Goal: Use online tool/utility: Use online tool/utility

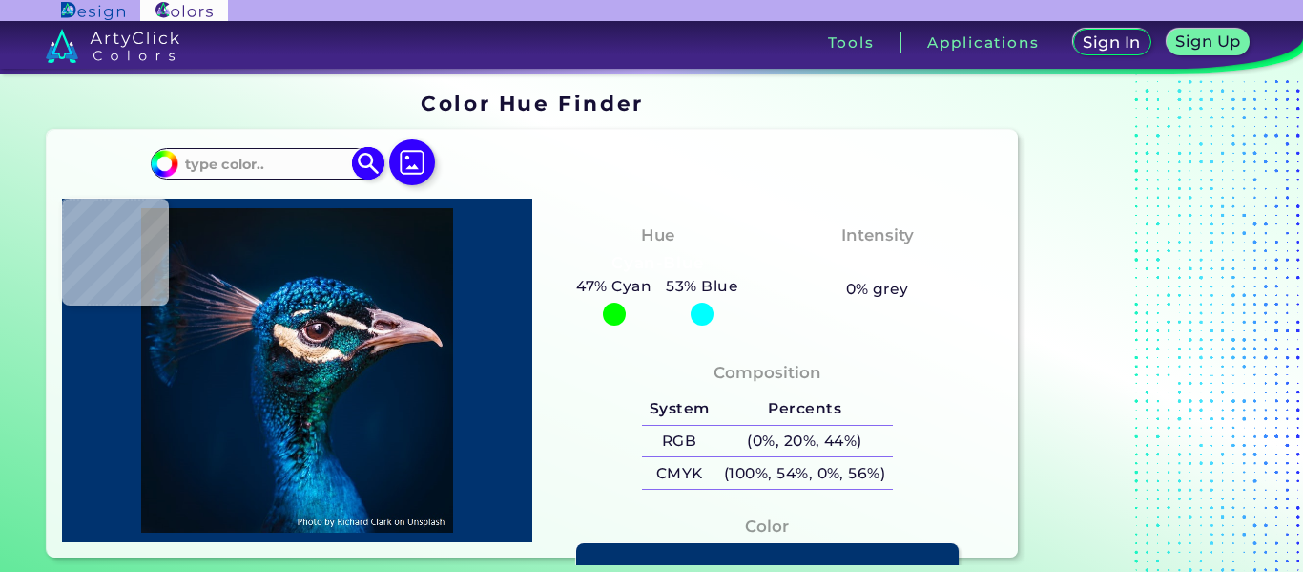
click at [163, 163] on input "#00bfff" at bounding box center [162, 161] width 24 height 24
type input "#07131f"
type input "#07131F"
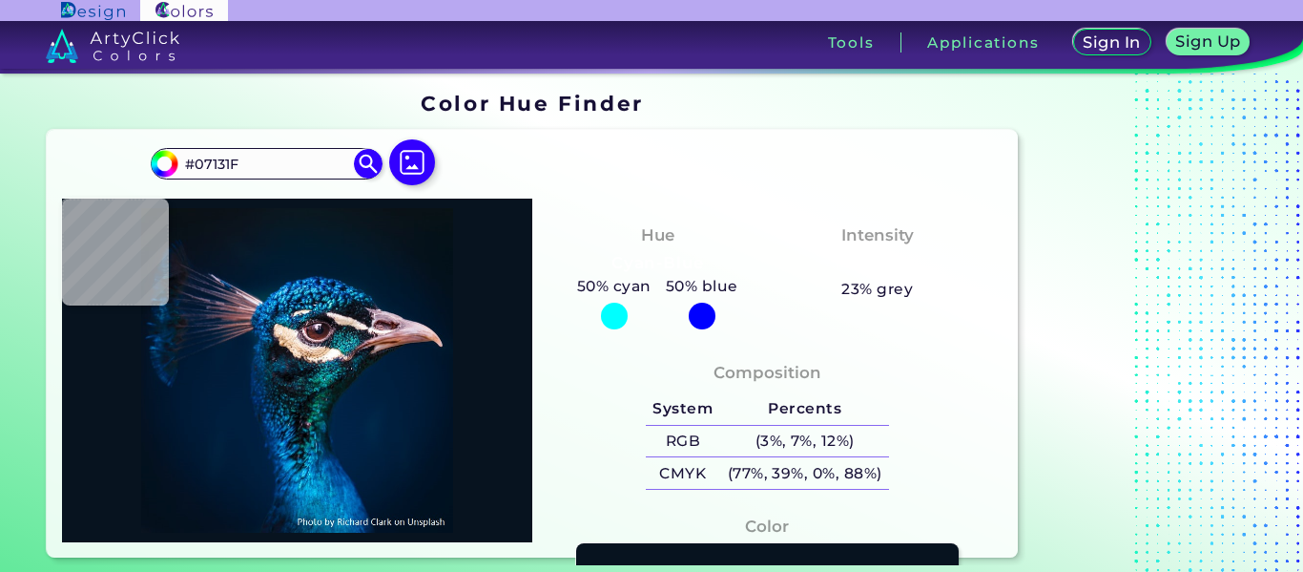
type input "#051522"
type input "#041522"
type input "#031829"
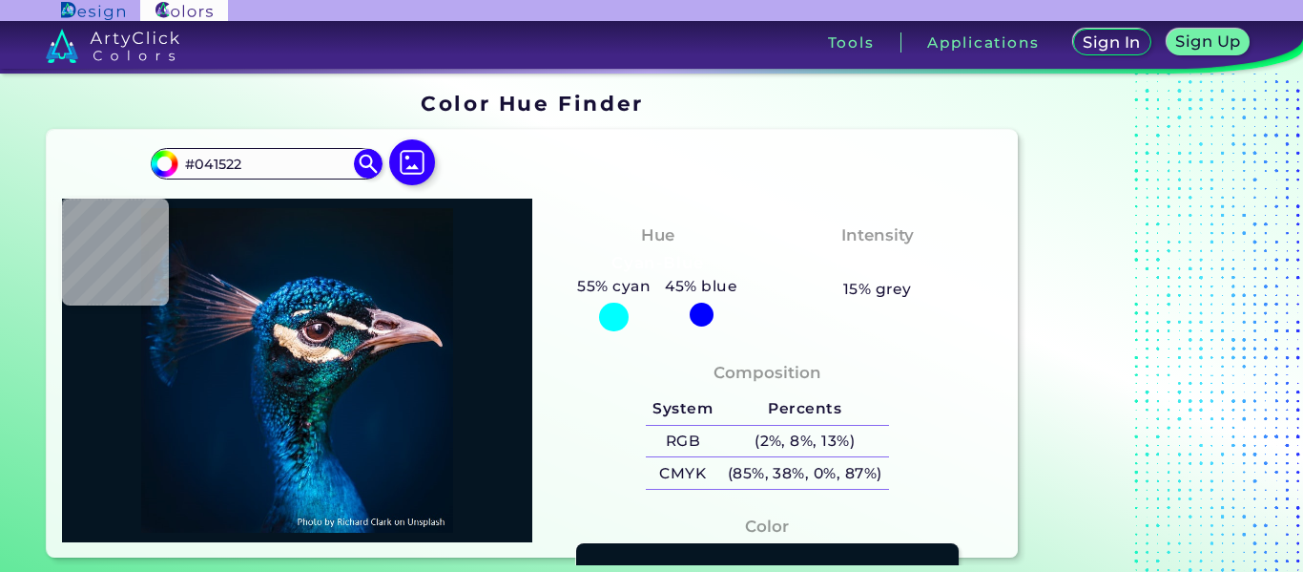
type input "#031829"
type input "#ffbb00"
type input "#FFBB00"
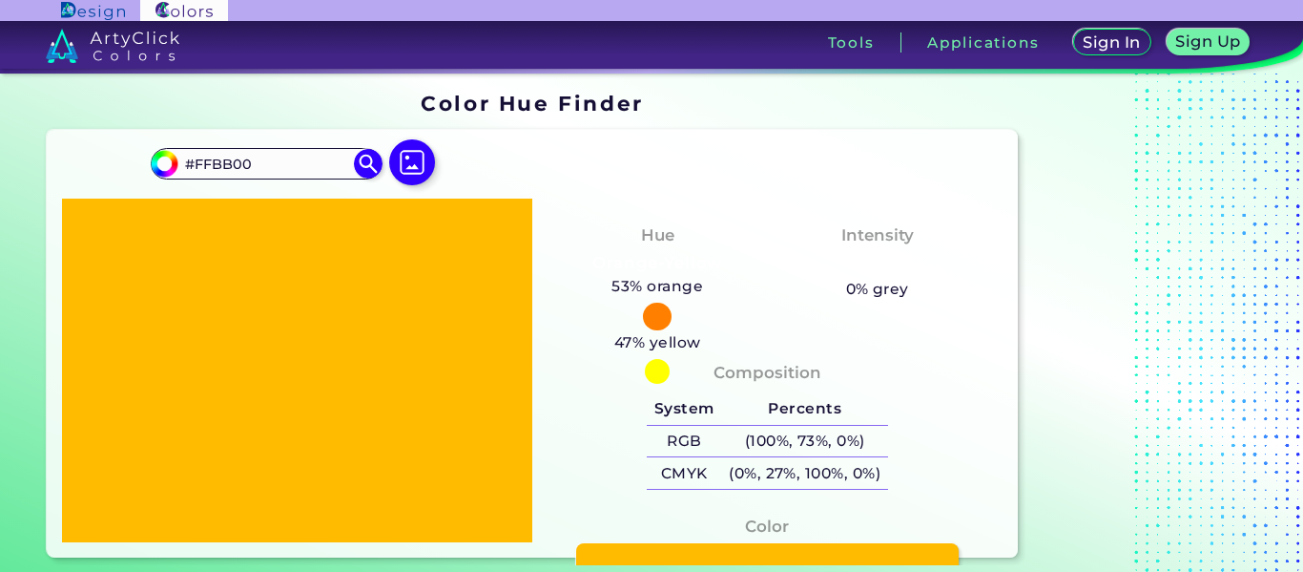
type input "#ff7b00"
type input "#FF7B00"
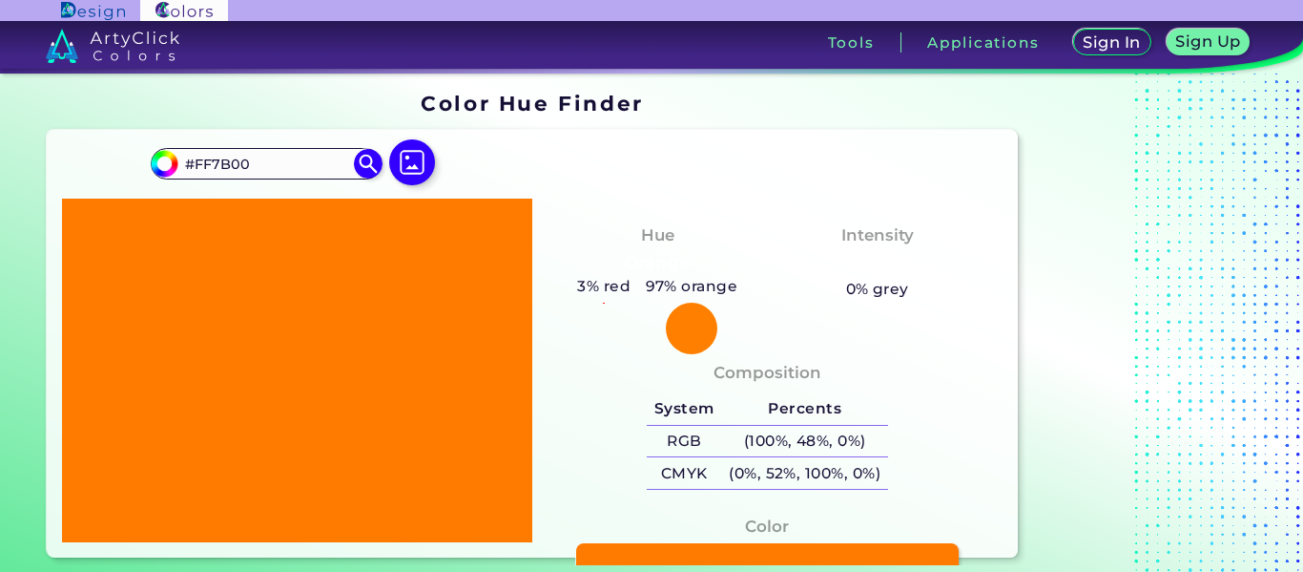
type input "#b75901"
type input "#B75901"
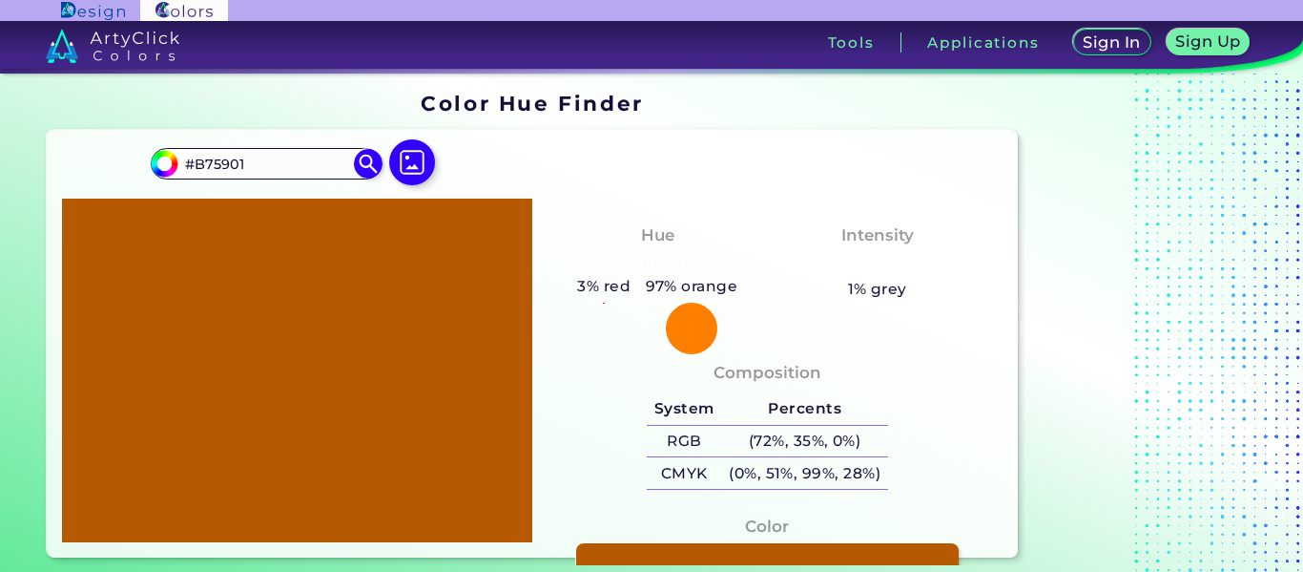
type input "#aa7e55"
type input "#AA7E55"
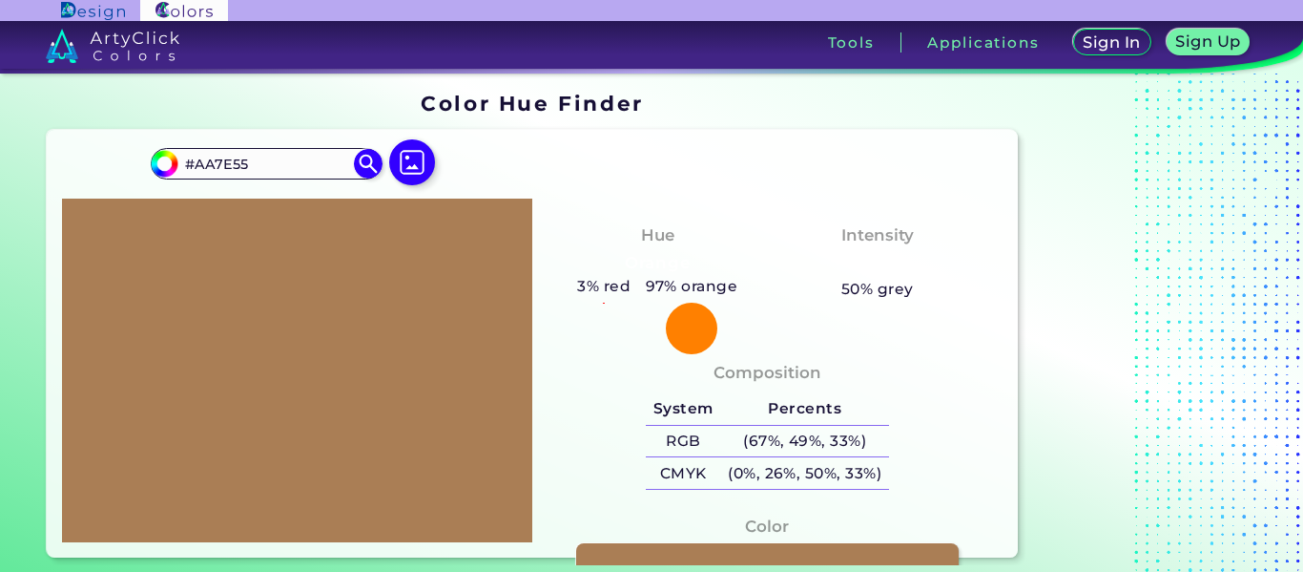
type input "#f27907"
type input "#F27907"
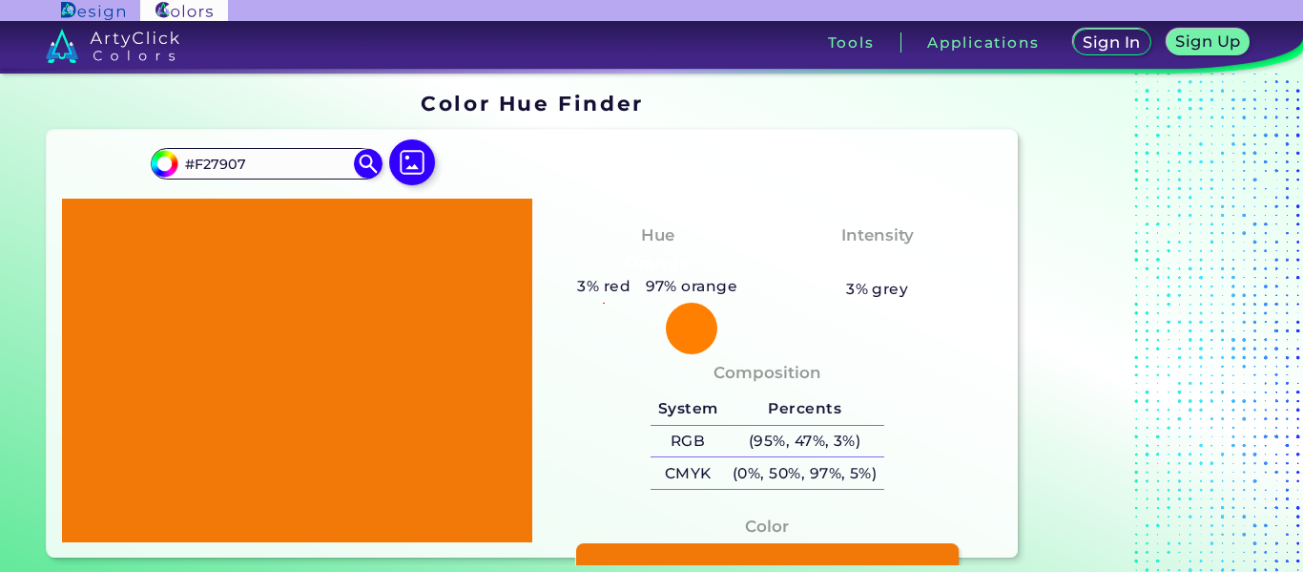
type input "#f5bb84"
type input "#F5BB84"
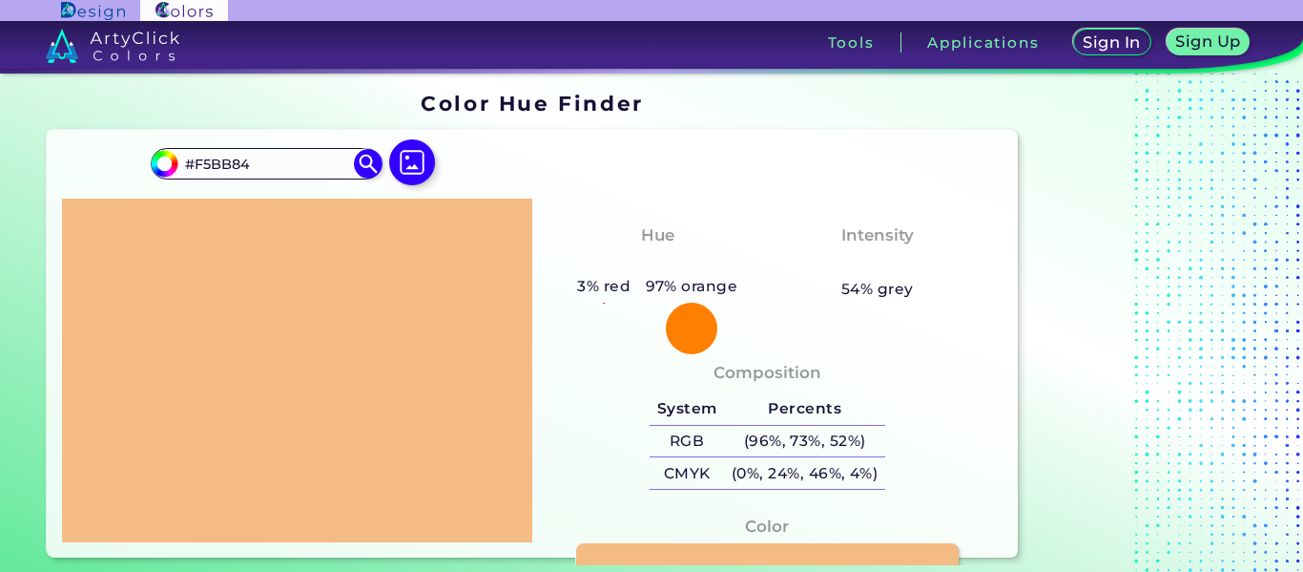
type input "#f4d5b8"
type input "#F4D5B8"
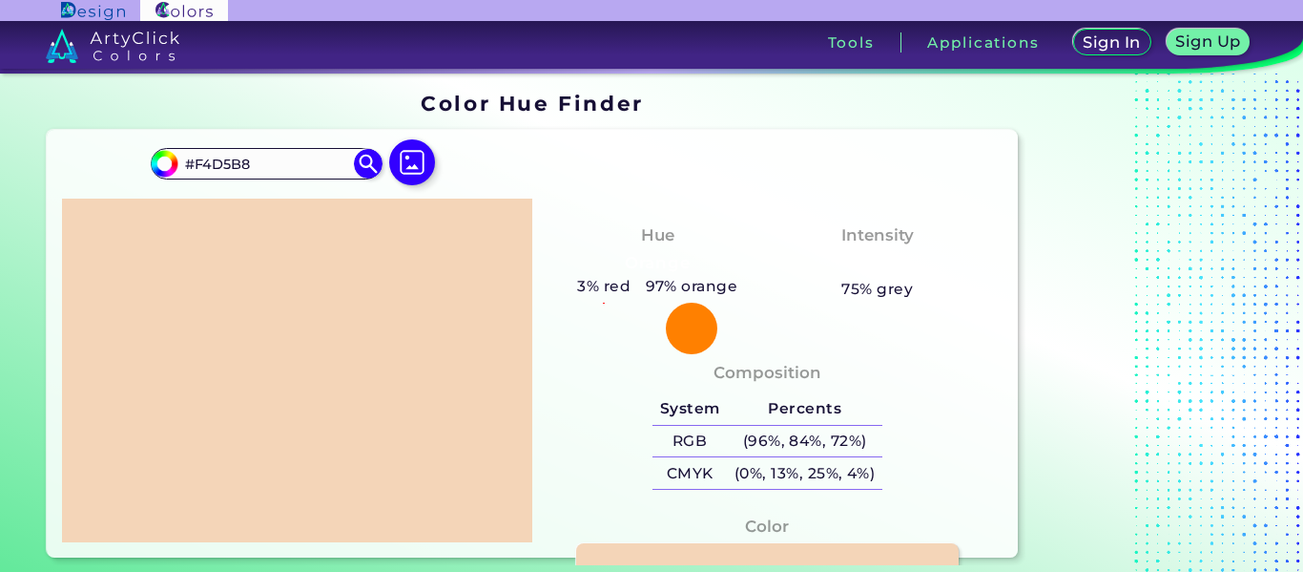
click at [688, 200] on div "Hue Orange 3% red 97% orange Intensity Pale 75% grey" at bounding box center [767, 266] width 470 height 137
click at [164, 164] on input "#f4d5b8" at bounding box center [162, 161] width 24 height 24
type input "#583413"
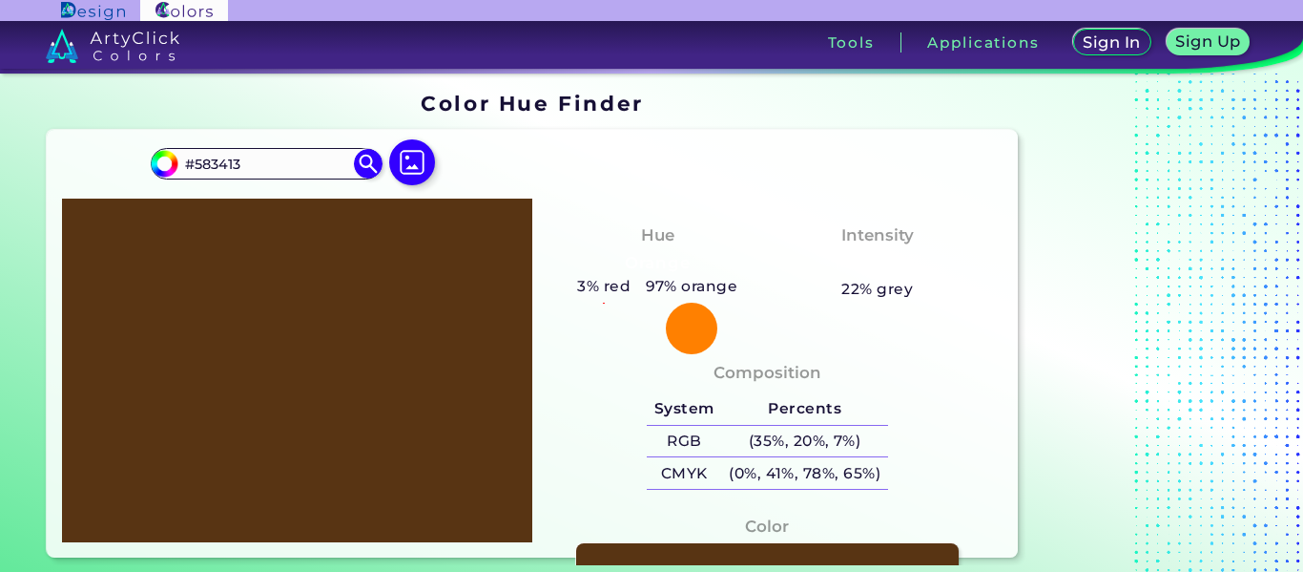
type input "#67411e"
type input "#67411E"
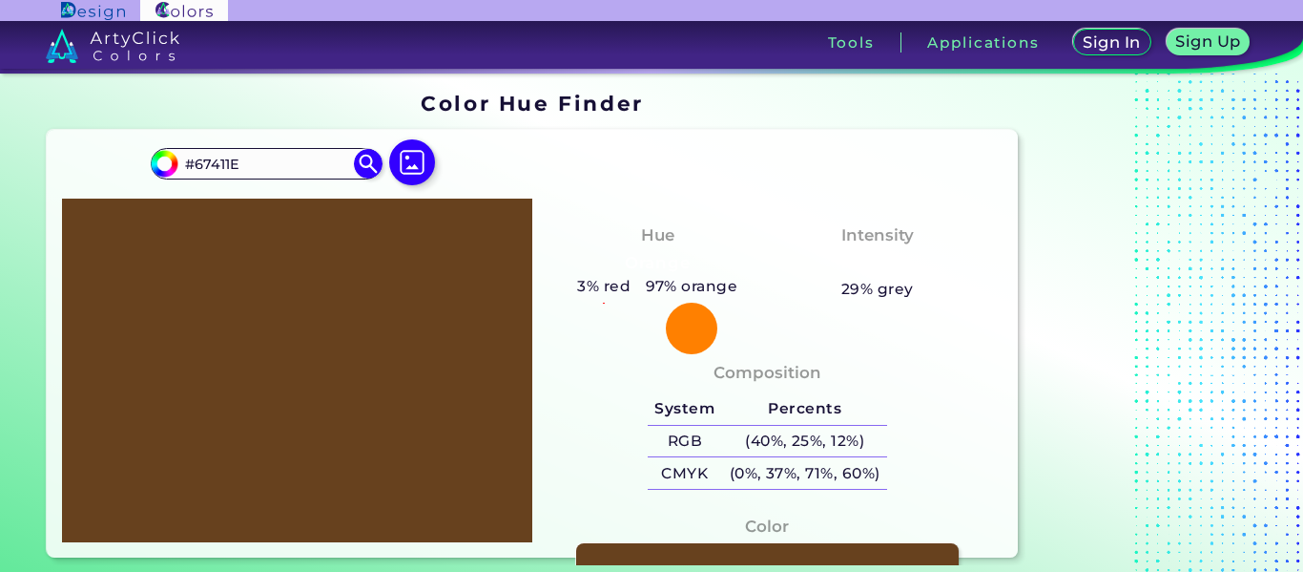
type input "#72563c"
type input "#72563C"
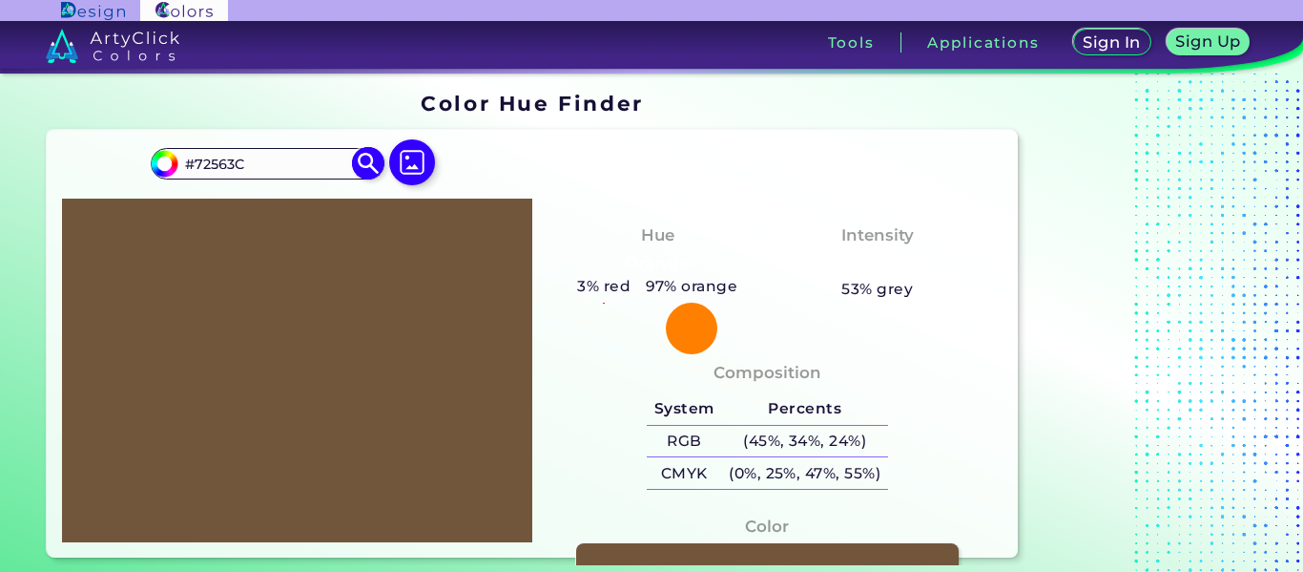
click at [267, 162] on input "#72563C" at bounding box center [266, 164] width 177 height 26
type input "#72563c"
click at [267, 162] on input "#72563C" at bounding box center [266, 164] width 177 height 26
